Goal: Task Accomplishment & Management: Complete application form

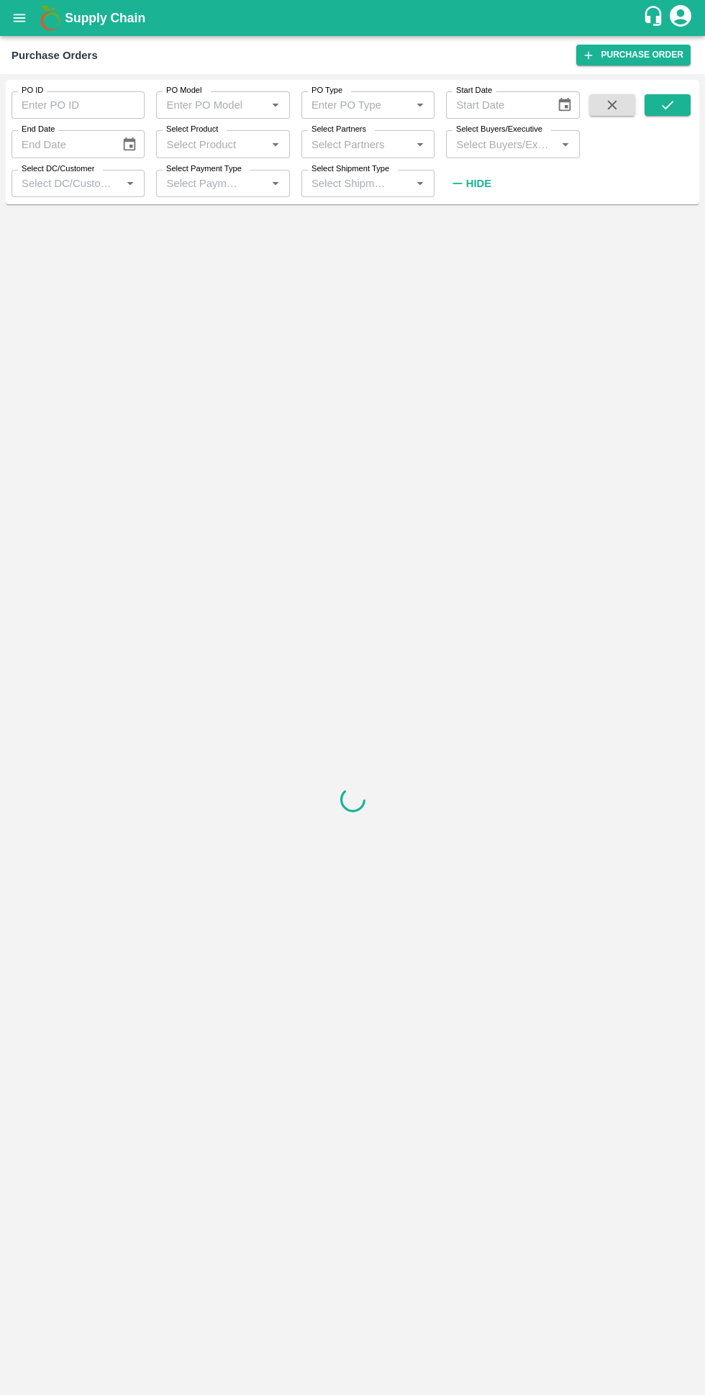
click at [480, 125] on label "Select Buyers/Executive" at bounding box center [499, 130] width 86 height 12
click at [480, 135] on input "Select Buyers/Executive" at bounding box center [500, 144] width 101 height 19
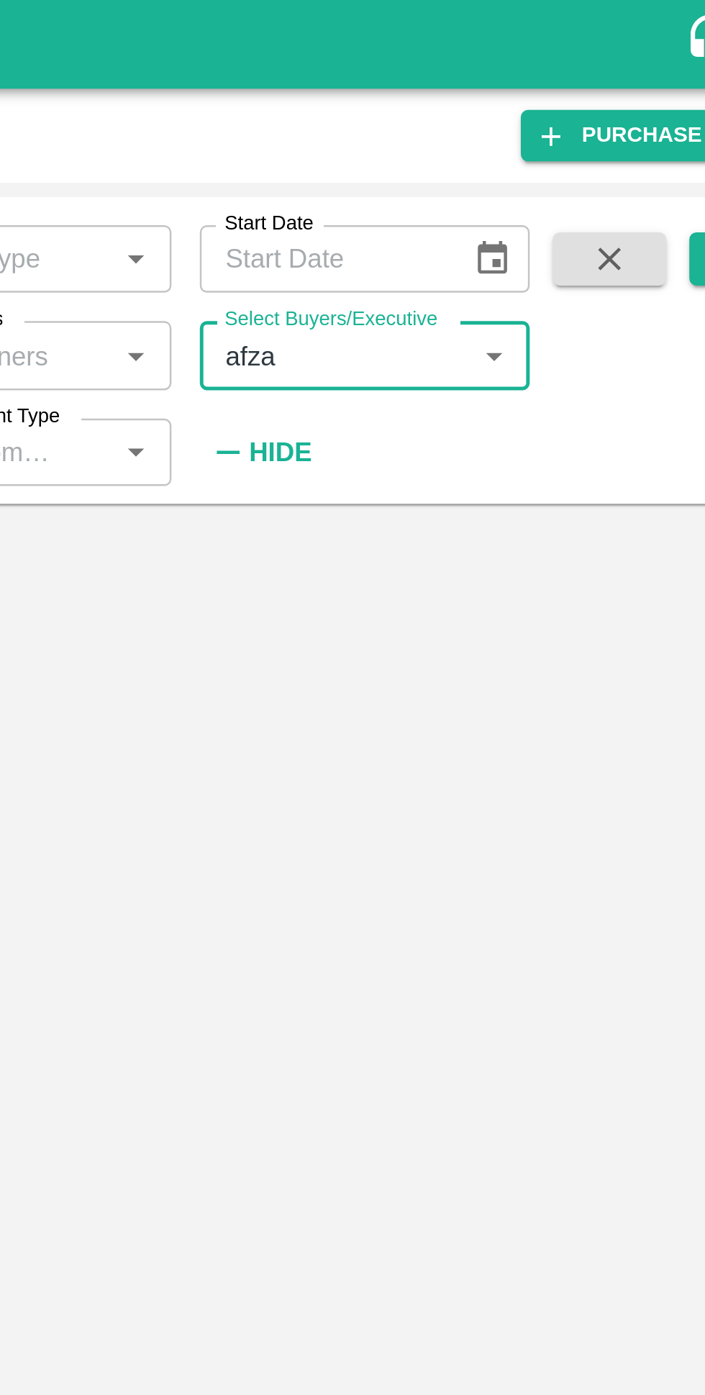
type input "afzal"
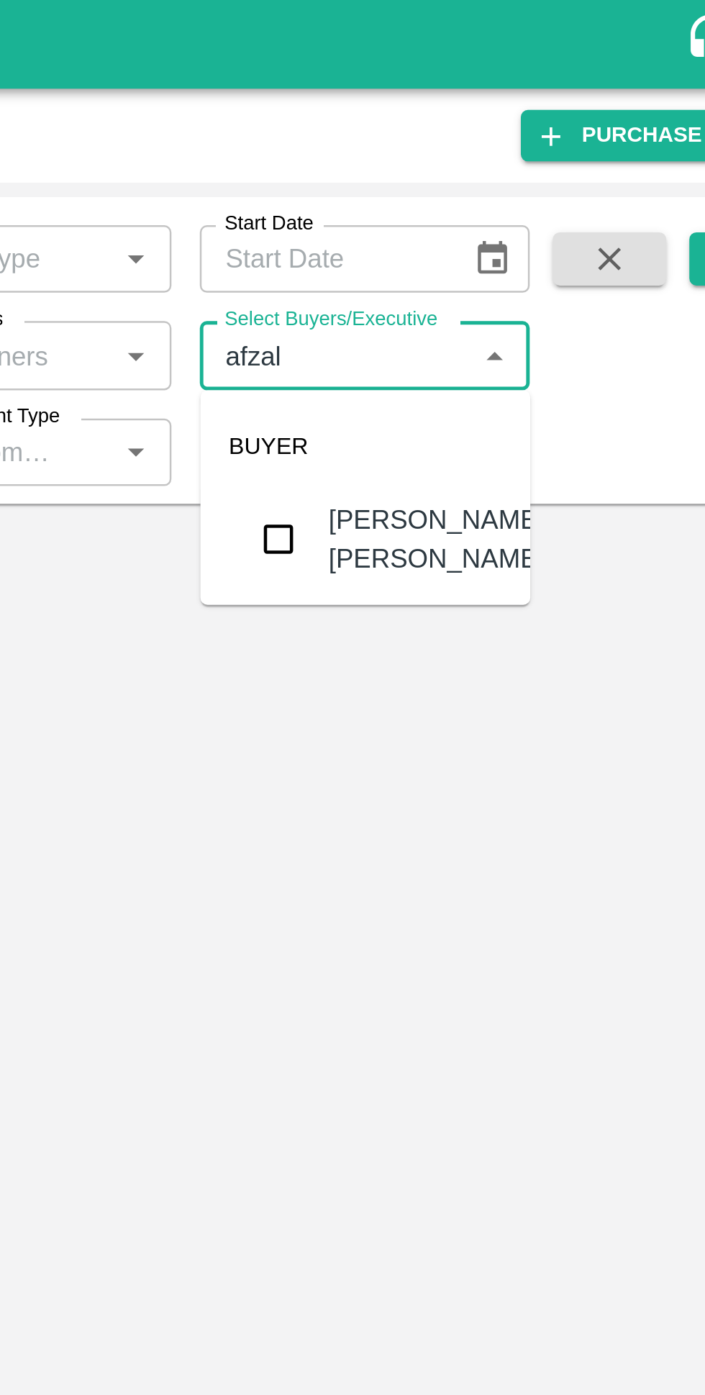
click at [479, 223] on input "checkbox" at bounding box center [477, 218] width 29 height 29
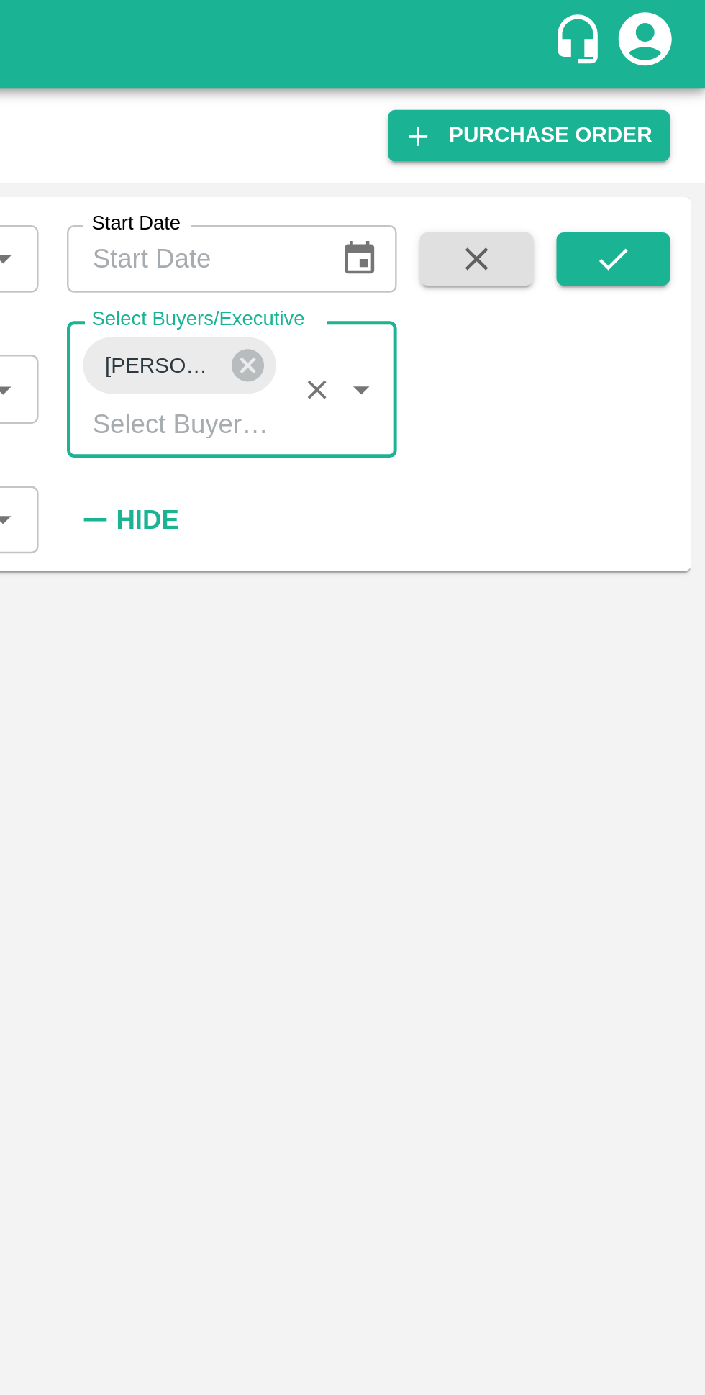
click at [684, 112] on button "submit" at bounding box center [668, 105] width 46 height 22
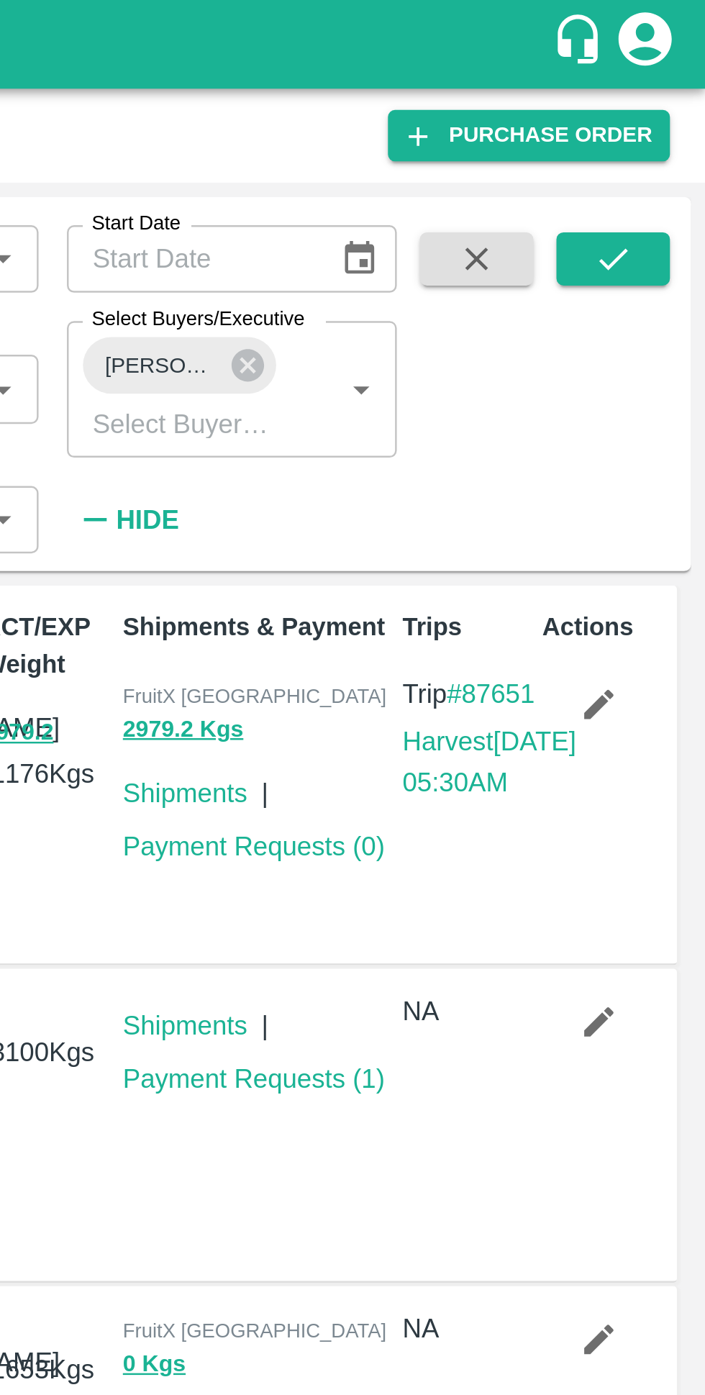
click at [612, 49] on link "Purchase Order" at bounding box center [633, 55] width 114 height 21
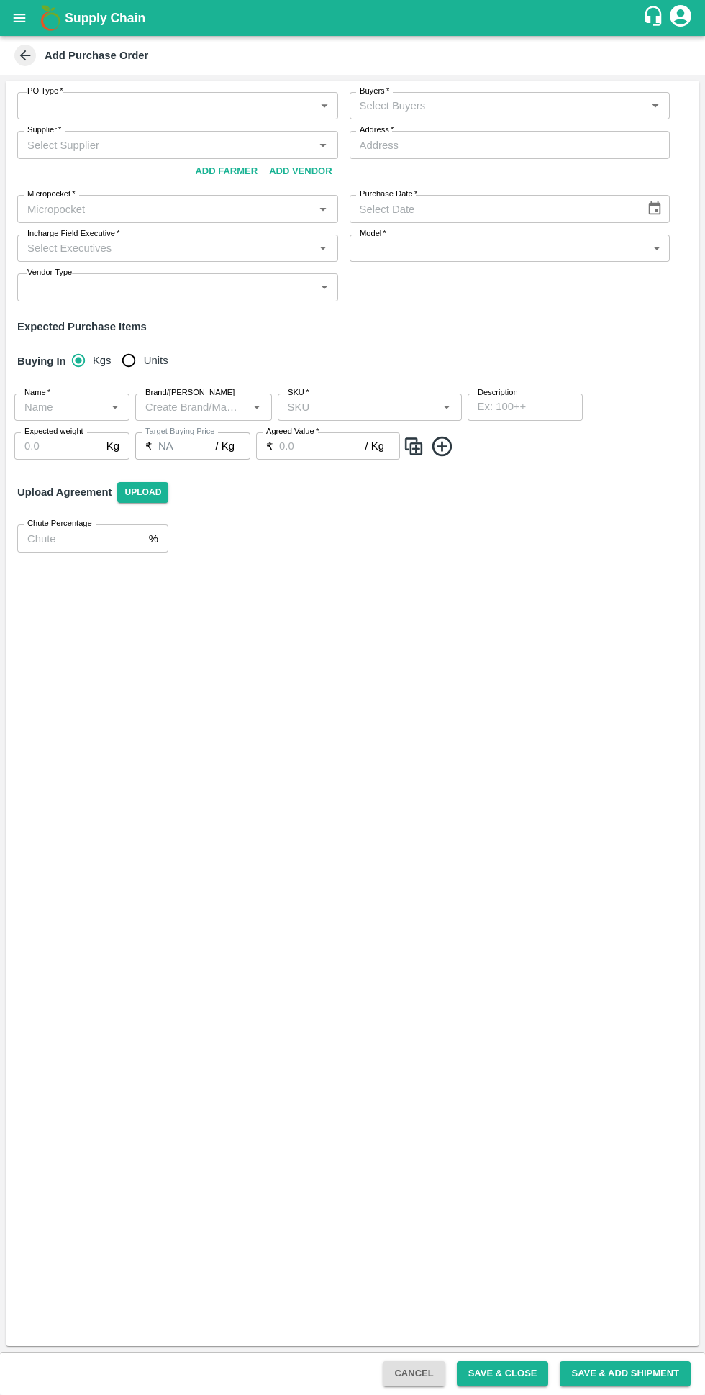
click at [78, 101] on body "Supply Chain Add Purchase Order PO Type   * ​ PO Type Buyers   * Buyers   * Sup…" at bounding box center [352, 697] width 705 height 1395
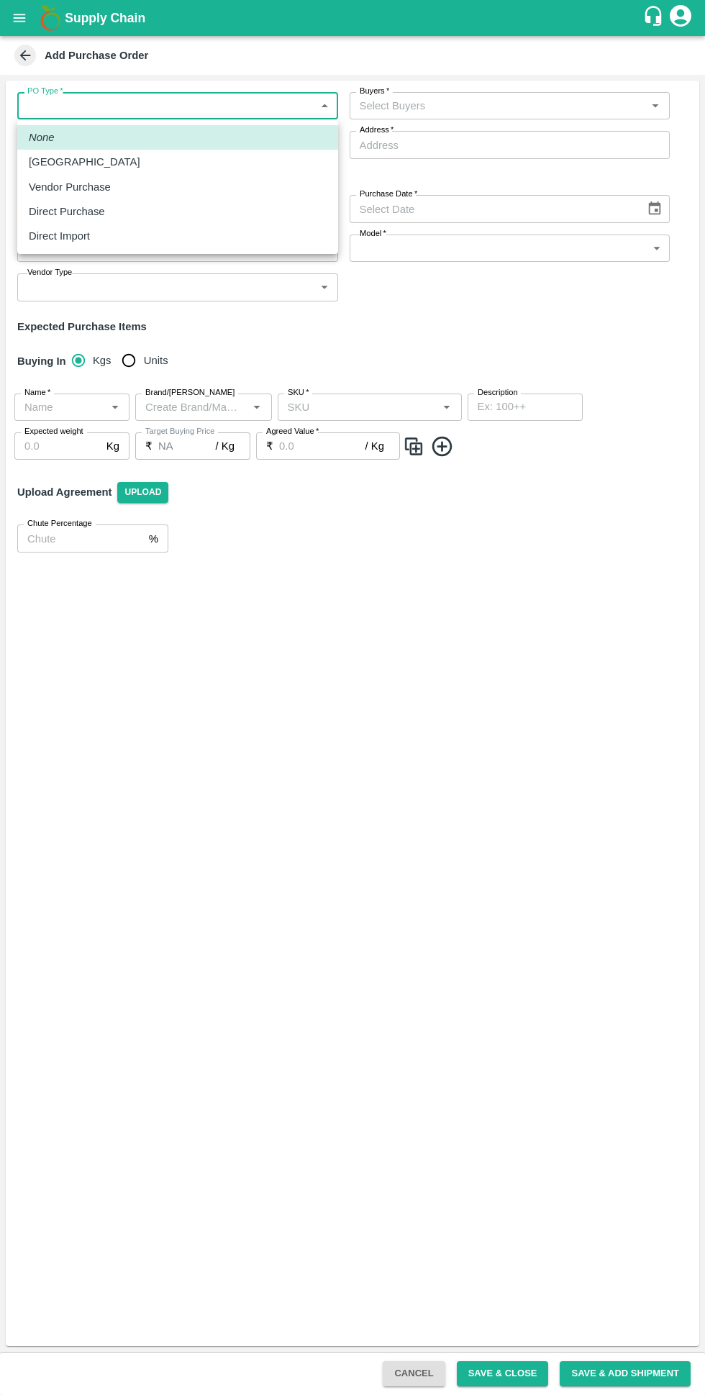
click at [57, 158] on p "[GEOGRAPHIC_DATA]" at bounding box center [85, 162] width 112 height 16
type input "1"
